Goal: Navigation & Orientation: Find specific page/section

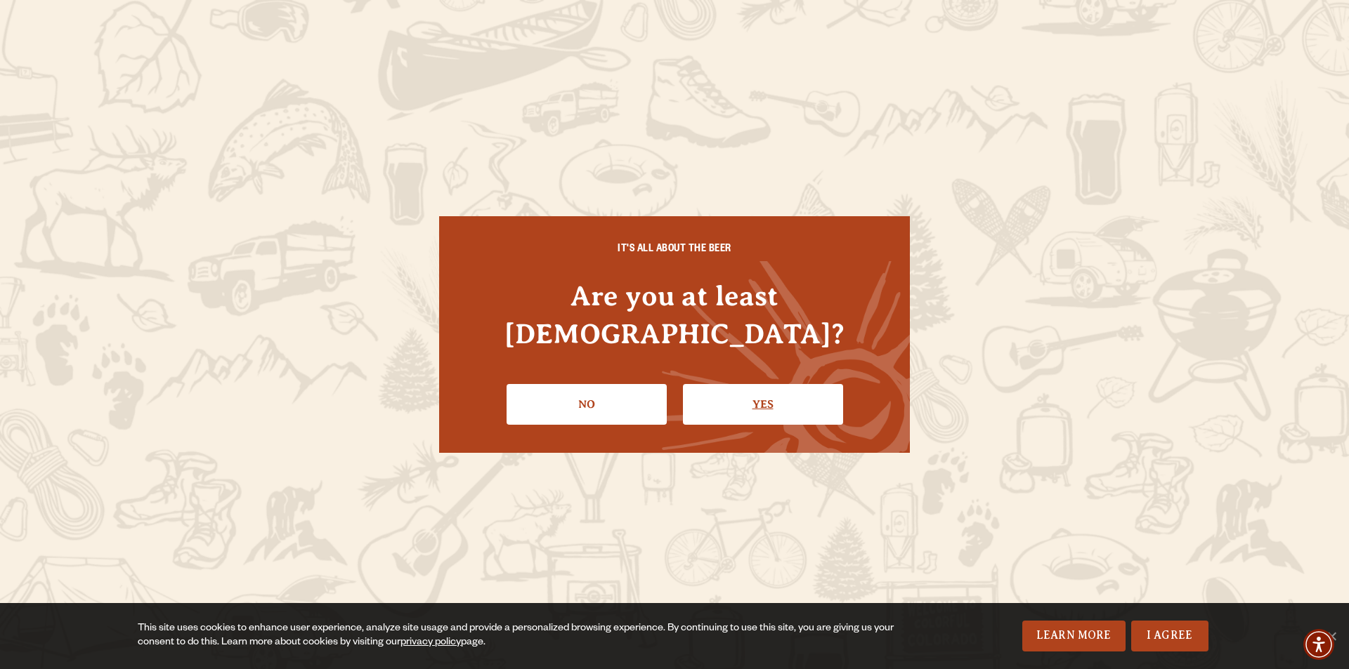
click at [763, 384] on link "Yes" at bounding box center [763, 404] width 160 height 41
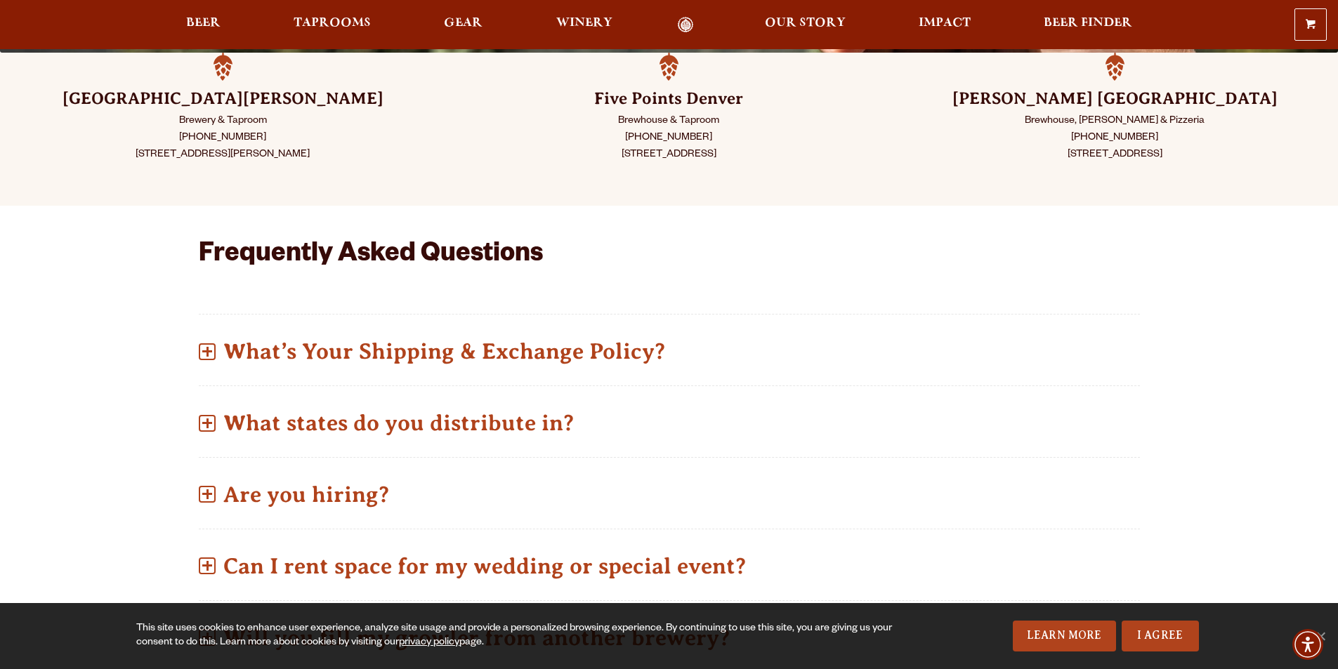
scroll to position [46, 0]
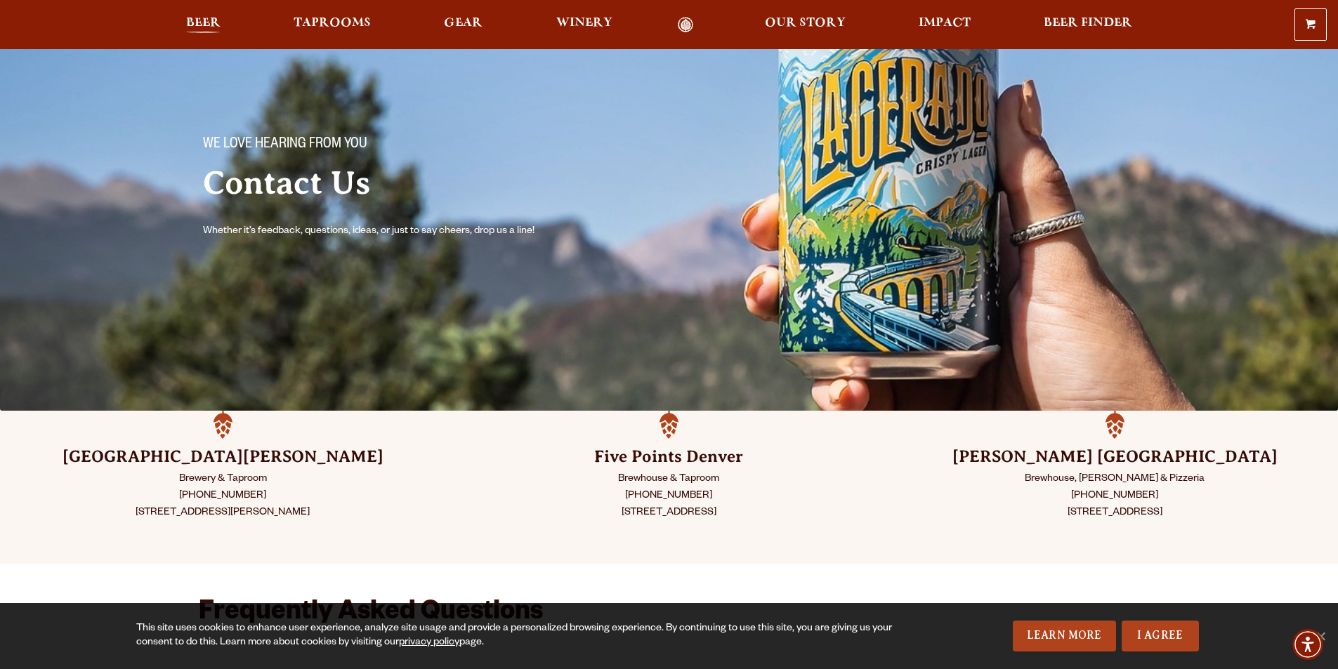
click at [201, 25] on span "Beer" at bounding box center [203, 23] width 34 height 11
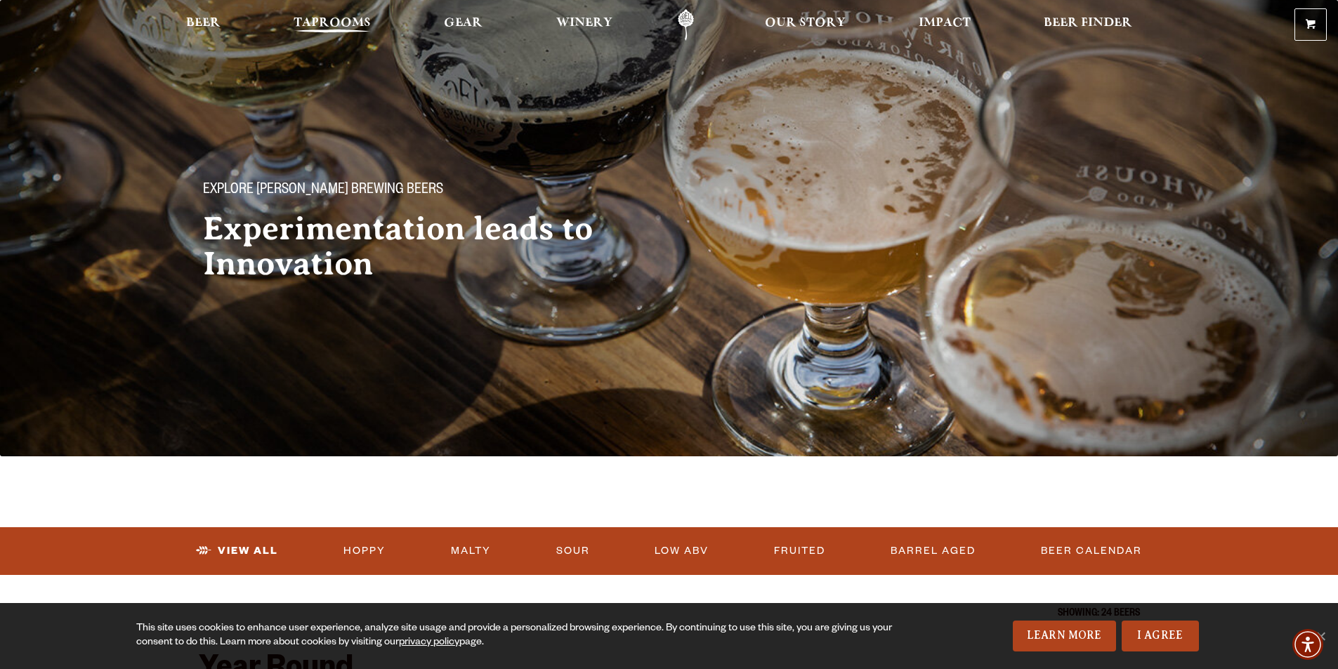
click at [321, 24] on span "Taprooms" at bounding box center [332, 23] width 77 height 11
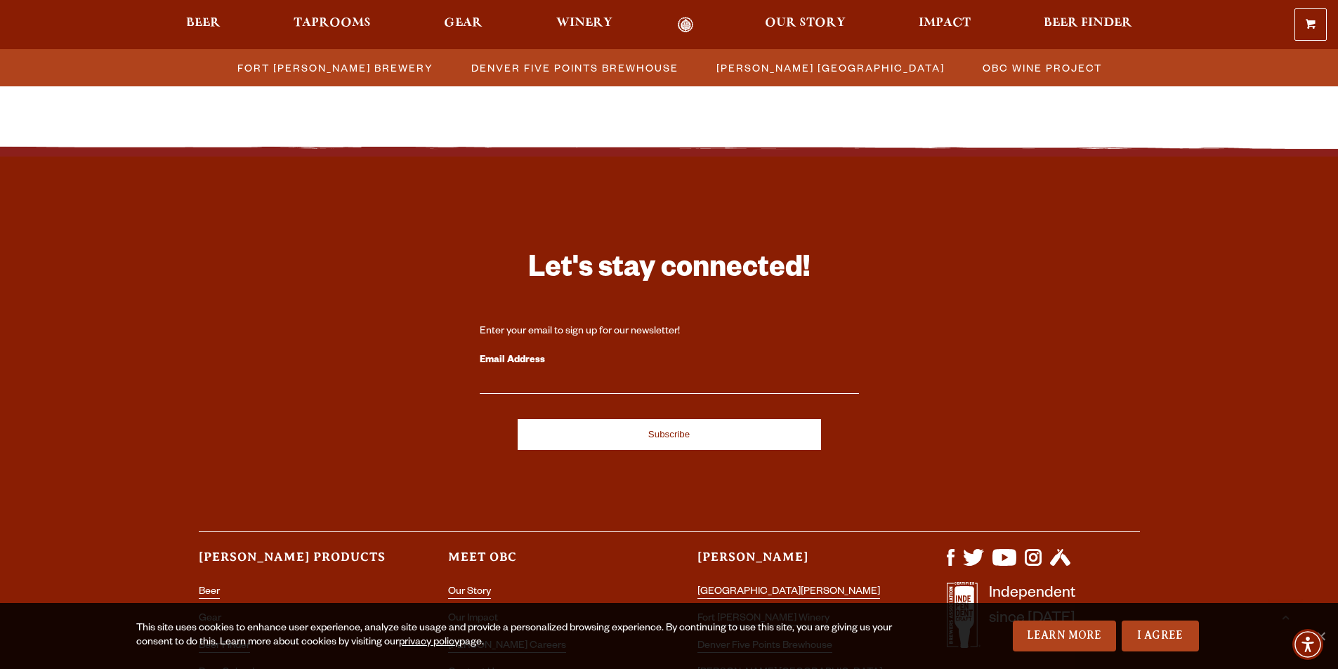
scroll to position [1746, 0]
